Goal: Communication & Community: Connect with others

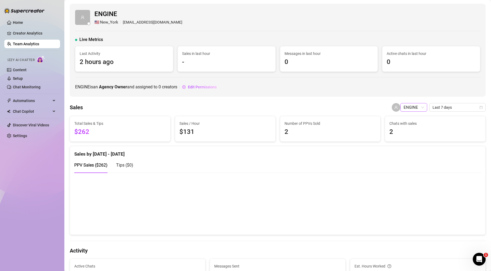
click at [411, 106] on span "ENGINE" at bounding box center [414, 108] width 20 height 8
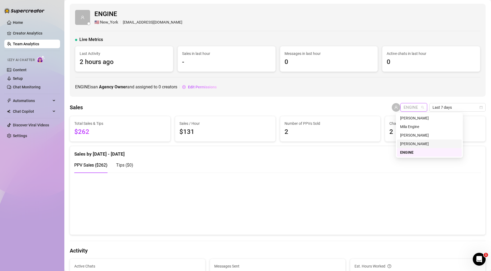
click at [417, 141] on div "[PERSON_NAME]" at bounding box center [429, 144] width 58 height 6
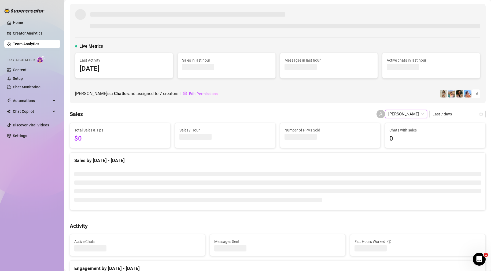
click at [414, 112] on span "[PERSON_NAME]" at bounding box center [406, 114] width 36 height 8
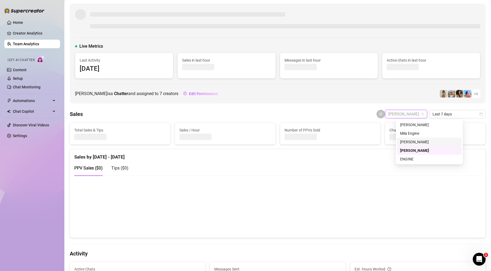
click at [415, 141] on div "[PERSON_NAME]" at bounding box center [429, 142] width 58 height 6
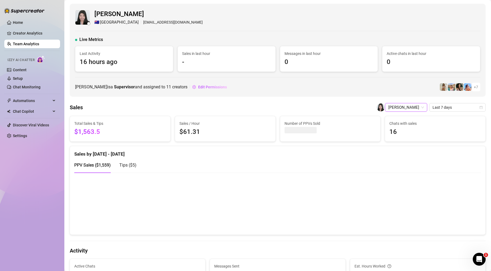
click at [414, 105] on span "[PERSON_NAME]" at bounding box center [406, 108] width 36 height 8
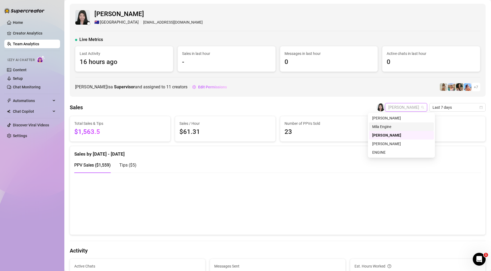
drag, startPoint x: 408, startPoint y: 125, endPoint x: 407, endPoint y: 120, distance: 4.4
click at [408, 125] on div "Mila Engine" at bounding box center [401, 127] width 58 height 6
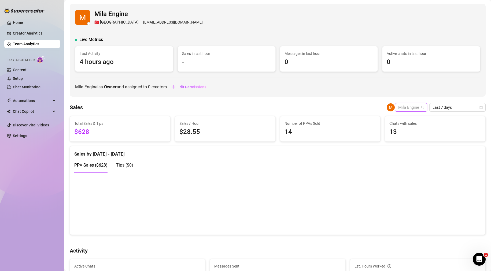
click at [401, 110] on span "Mila Engine" at bounding box center [411, 108] width 26 height 8
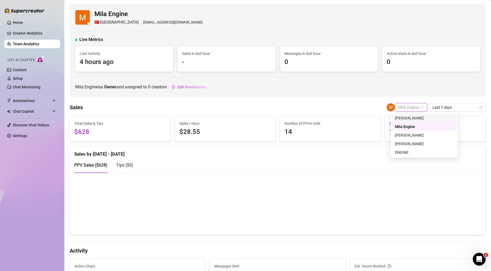
click at [404, 116] on div "[PERSON_NAME]" at bounding box center [424, 118] width 58 height 6
